Goal: Book appointment/travel/reservation

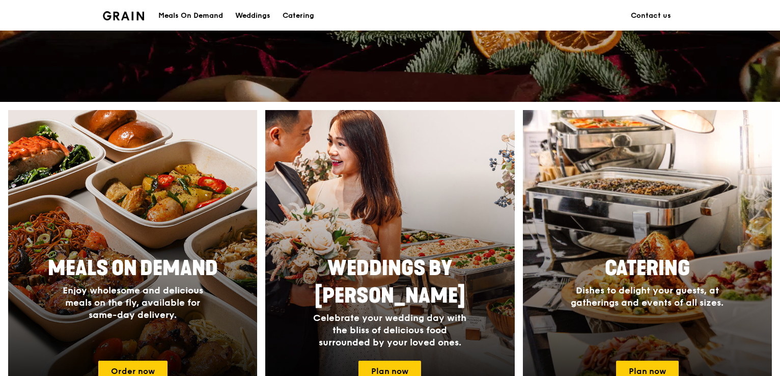
scroll to position [458, 0]
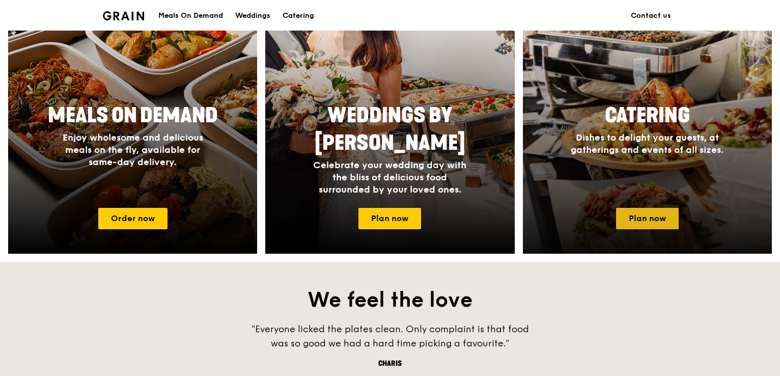
click at [642, 227] on link "Plan now" at bounding box center [647, 218] width 63 height 21
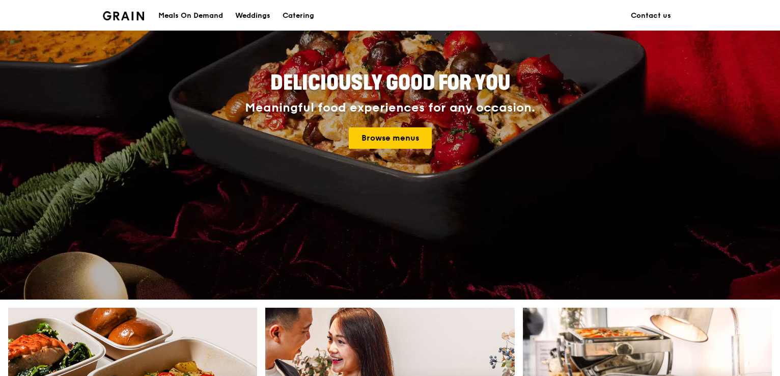
scroll to position [102, 0]
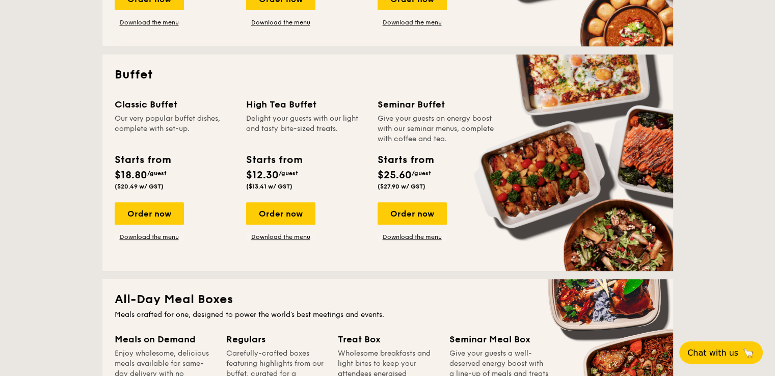
scroll to position [407, 0]
click at [148, 216] on div "Order now" at bounding box center [149, 213] width 69 height 22
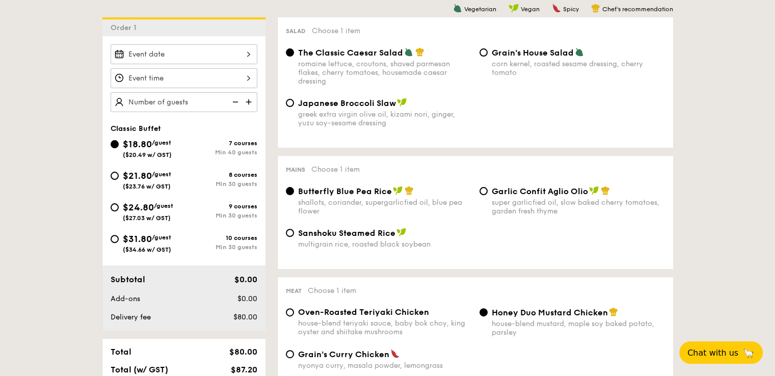
scroll to position [255, 0]
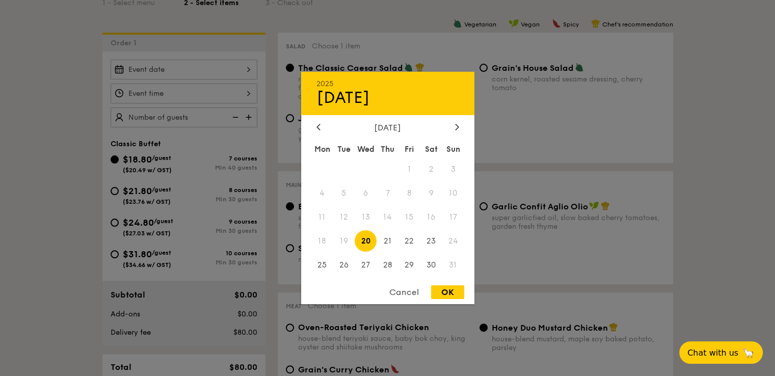
click at [198, 73] on div "2025 Aug [DATE] Tue Wed Thu Fri Sat Sun 1 2 3 4 5 6 7 8 9 10 11 12 13 14 15 16 …" at bounding box center [184, 70] width 147 height 20
click at [459, 126] on div at bounding box center [456, 128] width 9 height 10
click at [390, 167] on span "4" at bounding box center [387, 169] width 22 height 22
click at [459, 289] on div "OK" at bounding box center [447, 292] width 33 height 14
type input "Sep 04, 2025"
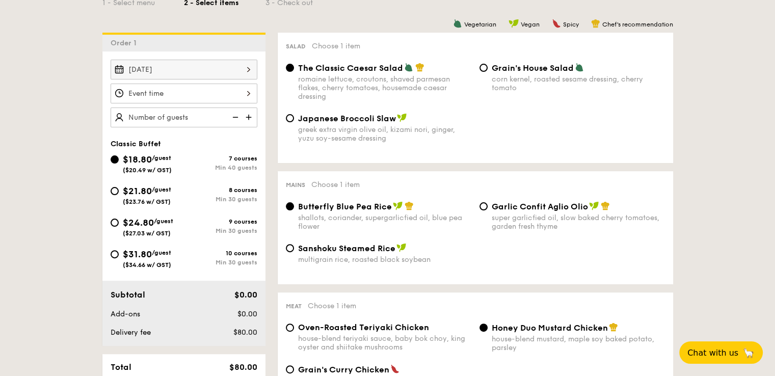
click at [213, 88] on div at bounding box center [184, 94] width 147 height 20
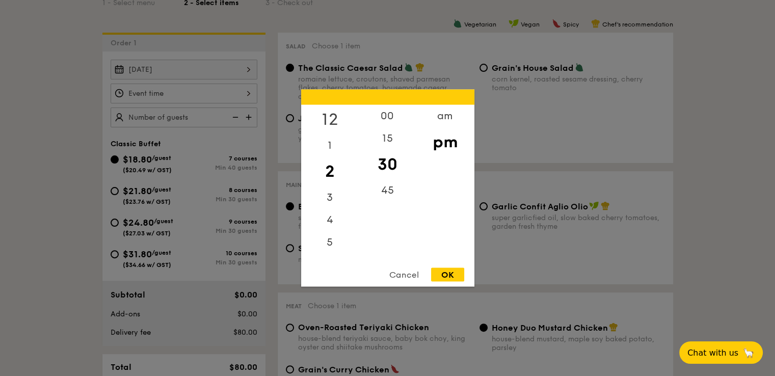
click at [333, 118] on div "12" at bounding box center [330, 120] width 58 height 30
click at [446, 271] on div "OK" at bounding box center [447, 275] width 33 height 14
type input "12:30PM"
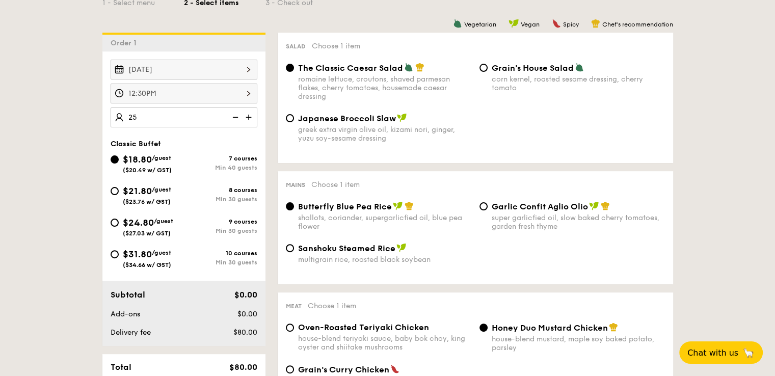
type input "40 guests"
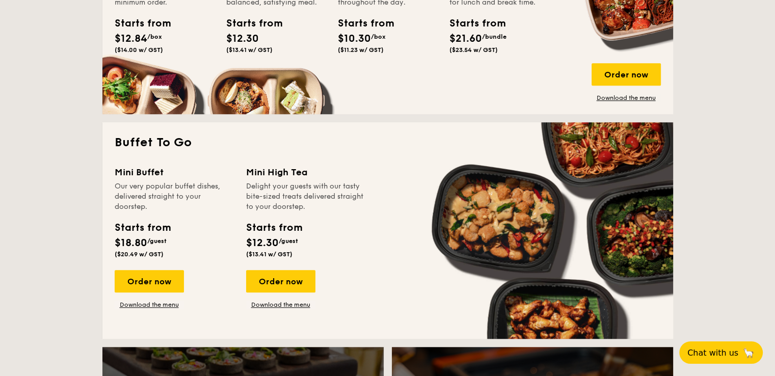
scroll to position [756, 0]
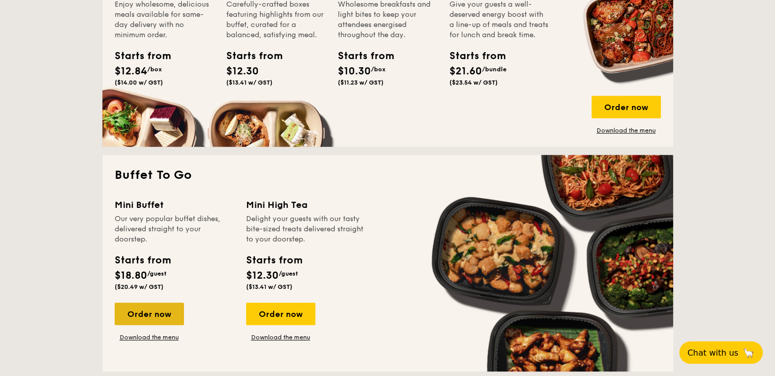
click at [134, 308] on div "Order now" at bounding box center [149, 314] width 69 height 22
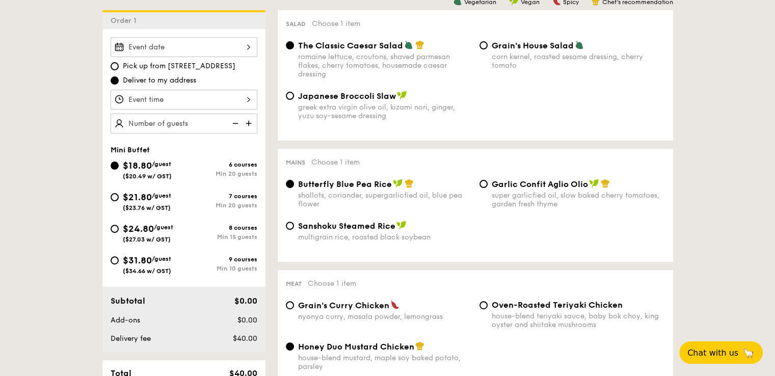
scroll to position [357, 0]
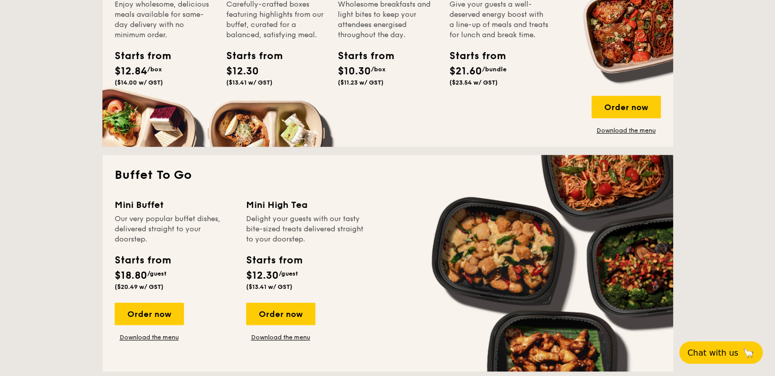
scroll to position [1870, 0]
